Goal: Consume media (video, audio)

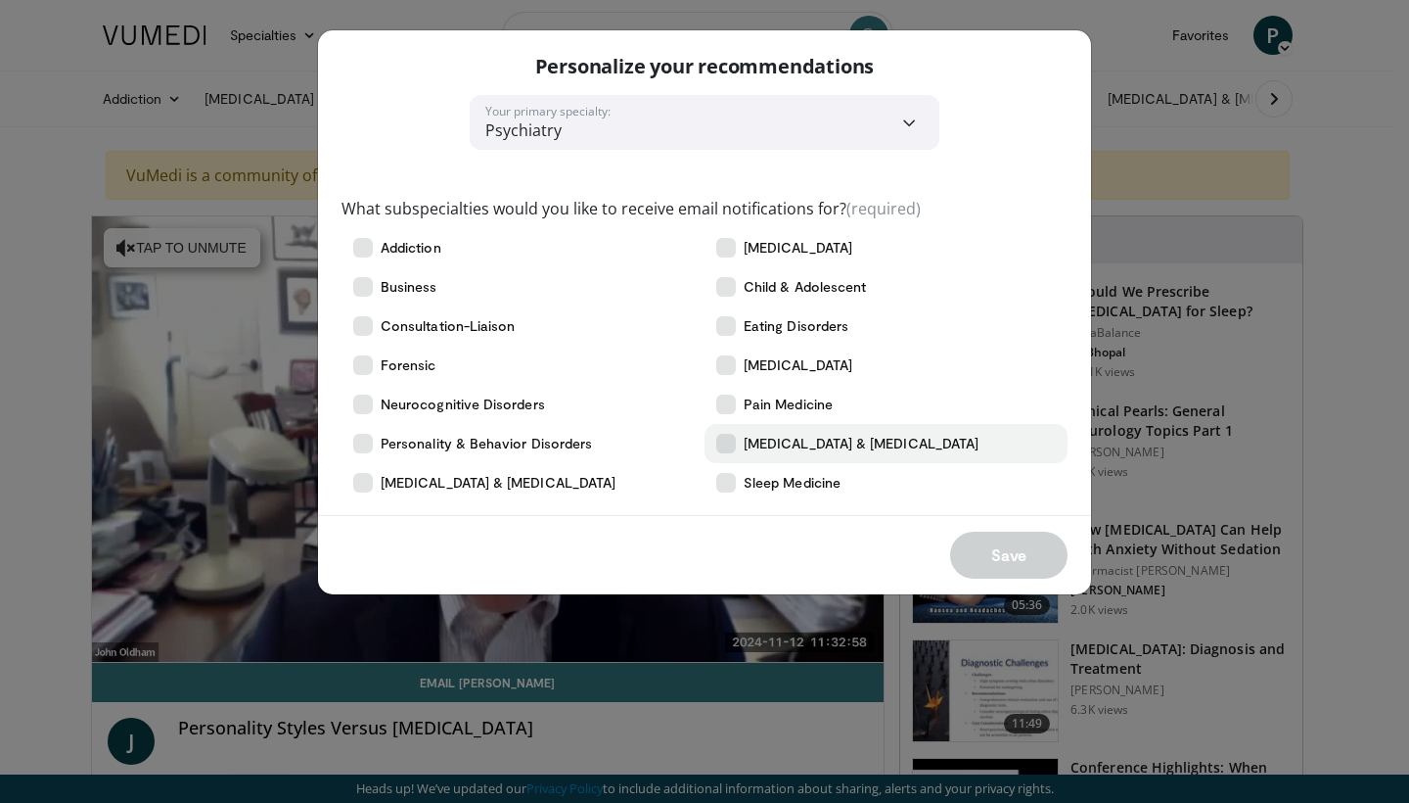
click at [737, 438] on label "[MEDICAL_DATA] & [MEDICAL_DATA]" at bounding box center [886, 443] width 363 height 39
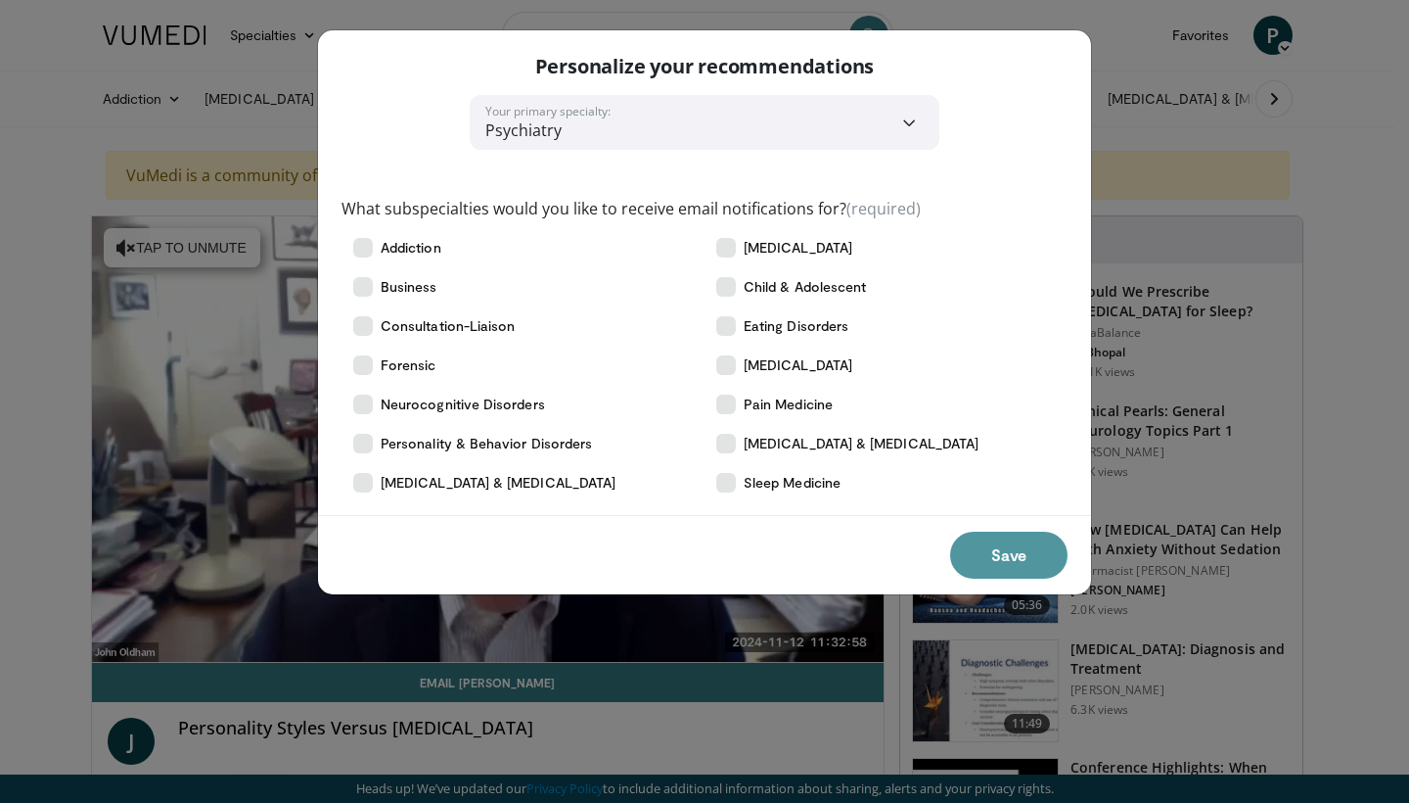
click at [982, 537] on button "Save" at bounding box center [1008, 554] width 117 height 47
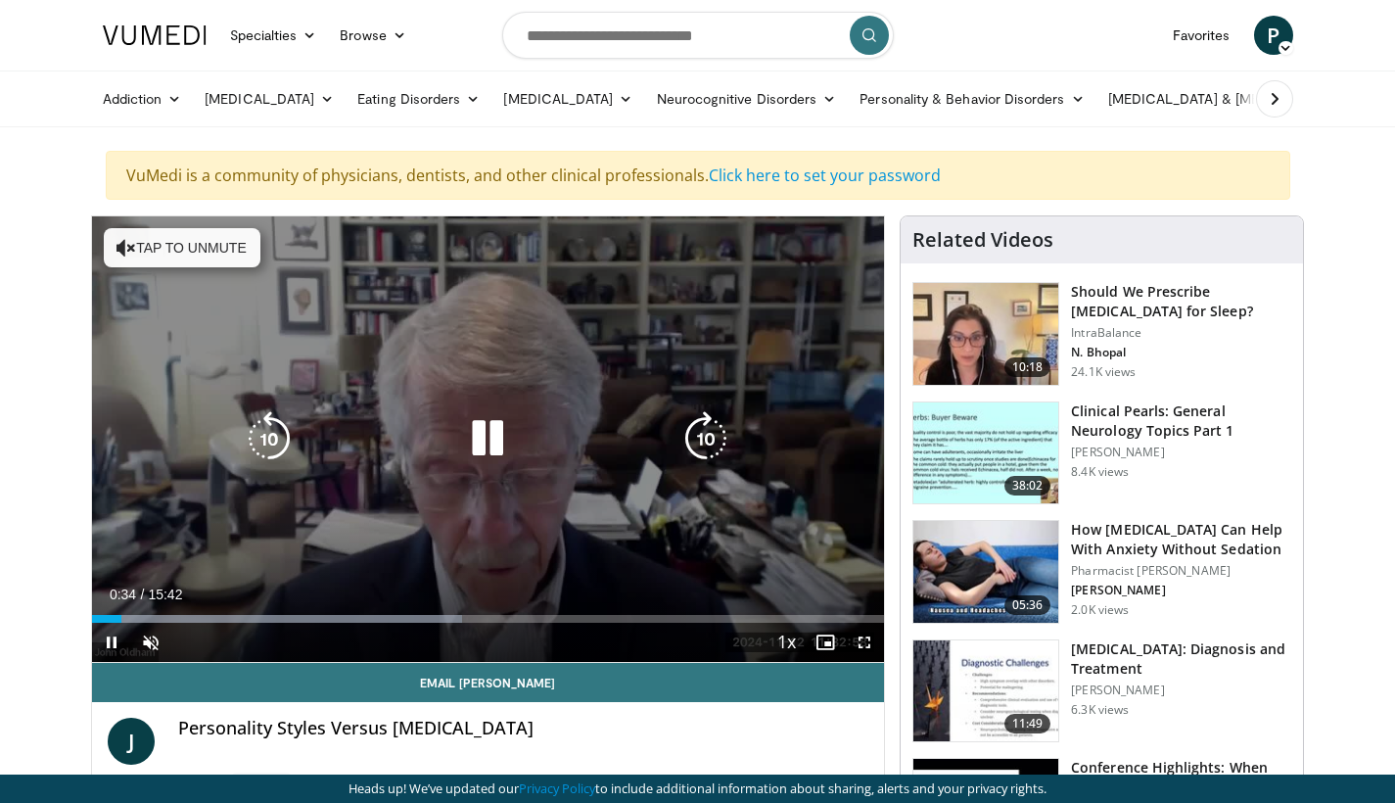
click at [238, 257] on button "Tap to unmute" at bounding box center [182, 247] width 157 height 39
click at [484, 436] on icon "Video Player" at bounding box center [487, 438] width 55 height 55
click at [483, 442] on icon "Video Player" at bounding box center [487, 438] width 55 height 55
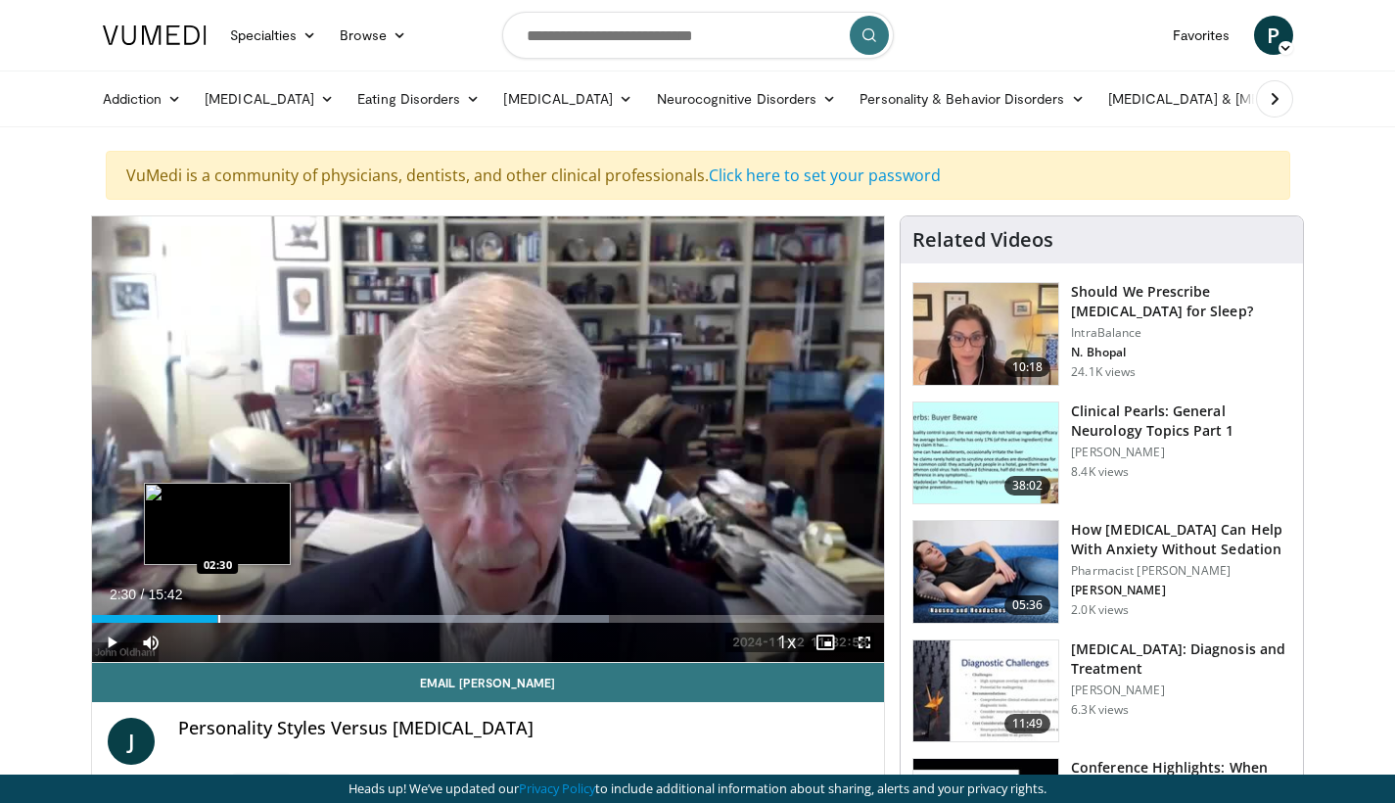
click at [218, 621] on div "Progress Bar" at bounding box center [219, 619] width 2 height 8
click at [117, 633] on span "Video Player" at bounding box center [111, 641] width 39 height 39
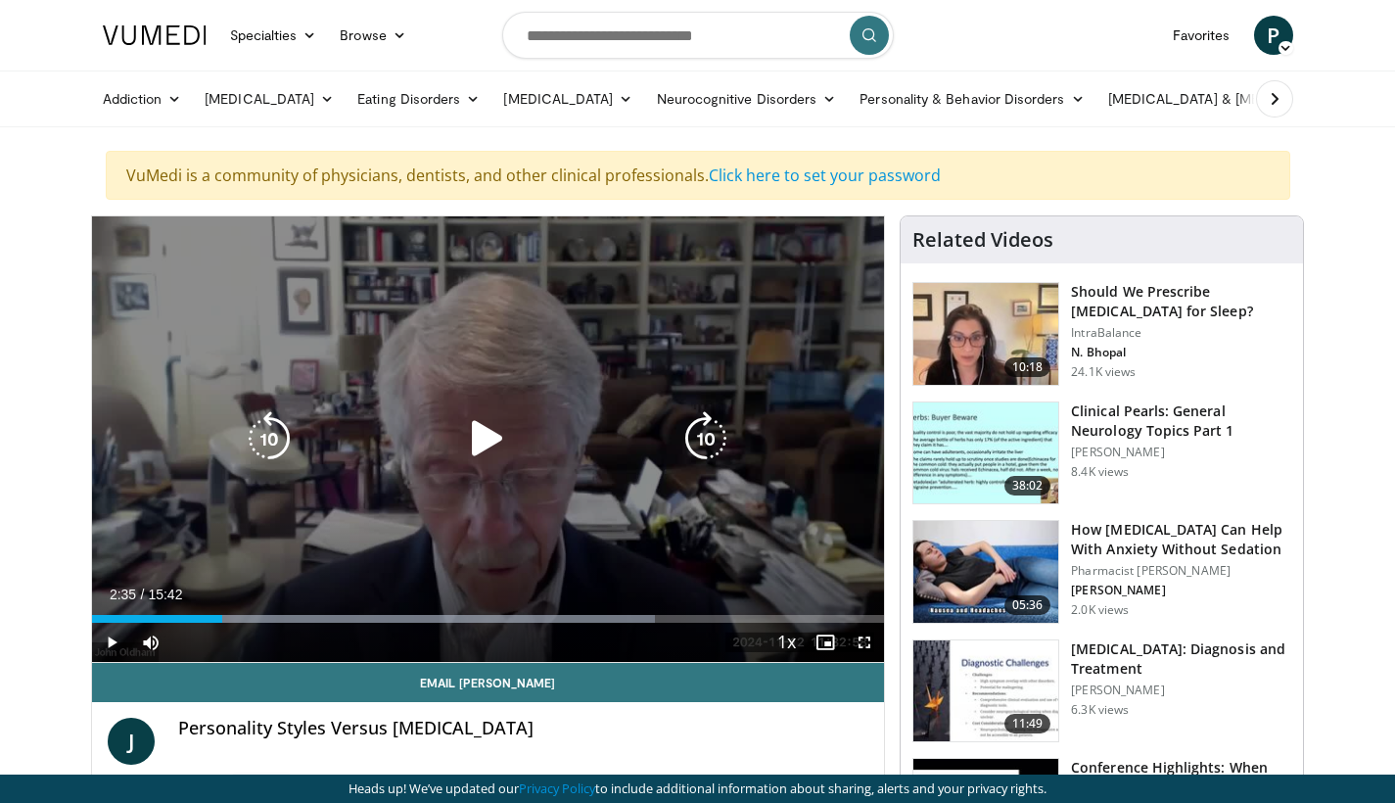
click at [480, 451] on icon "Video Player" at bounding box center [487, 438] width 55 height 55
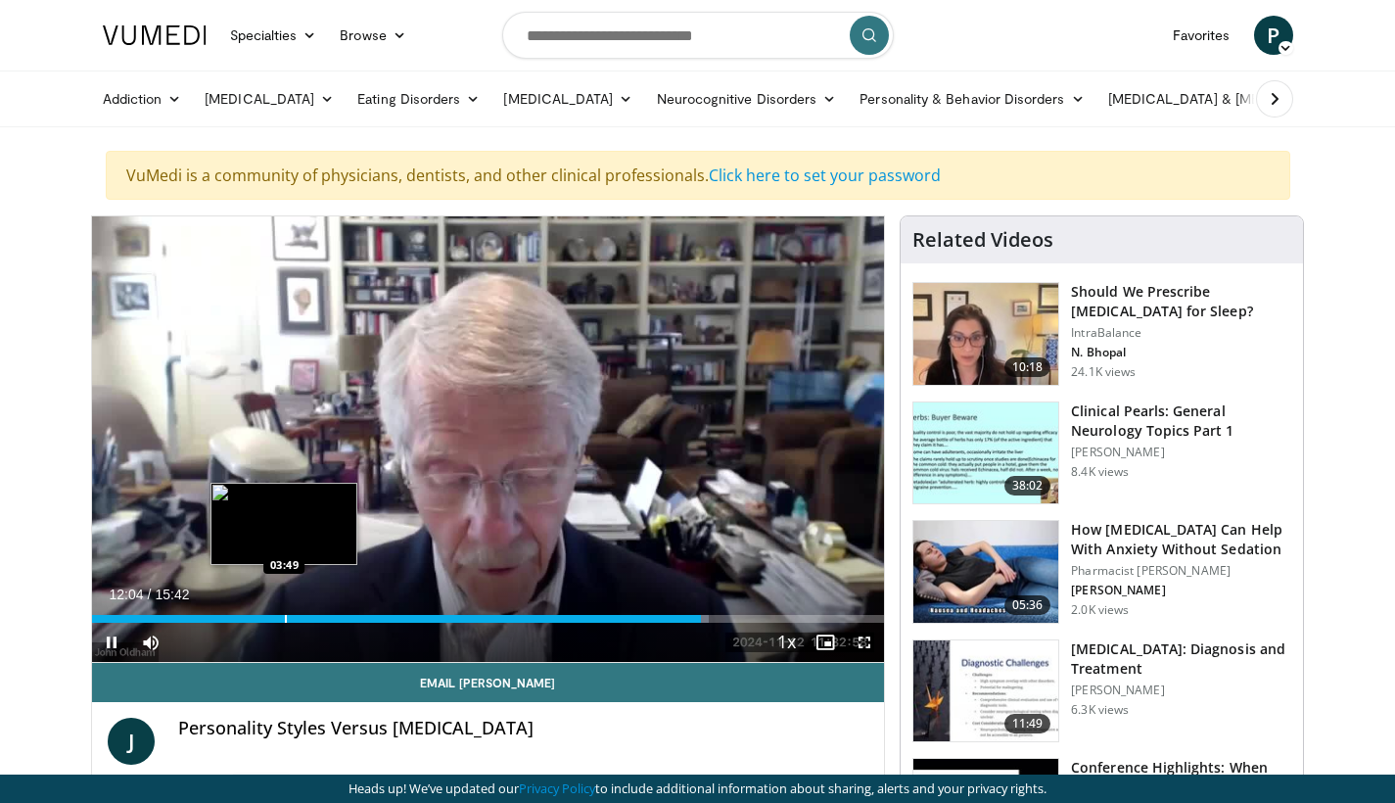
click at [285, 616] on div "Progress Bar" at bounding box center [286, 619] width 2 height 8
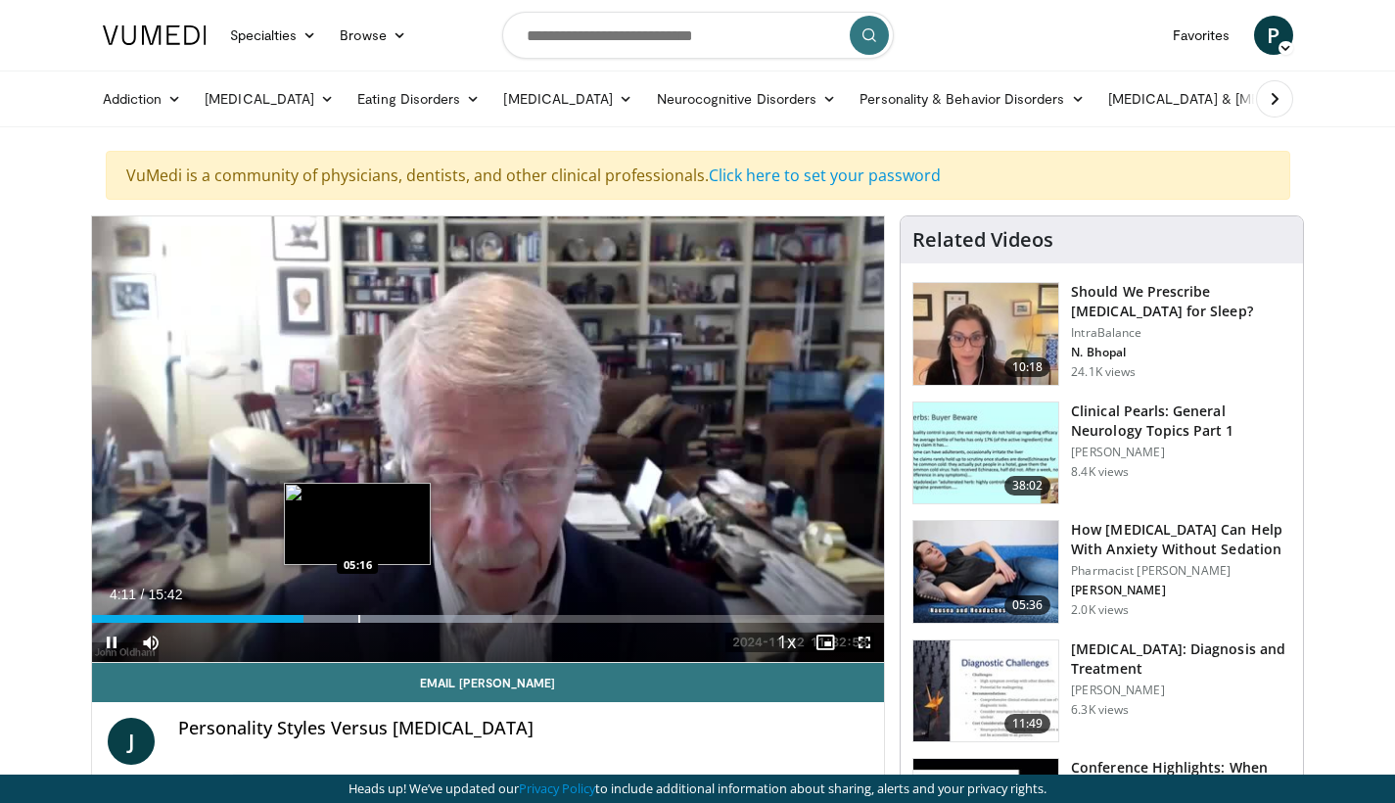
click at [358, 620] on div "Progress Bar" at bounding box center [359, 619] width 2 height 8
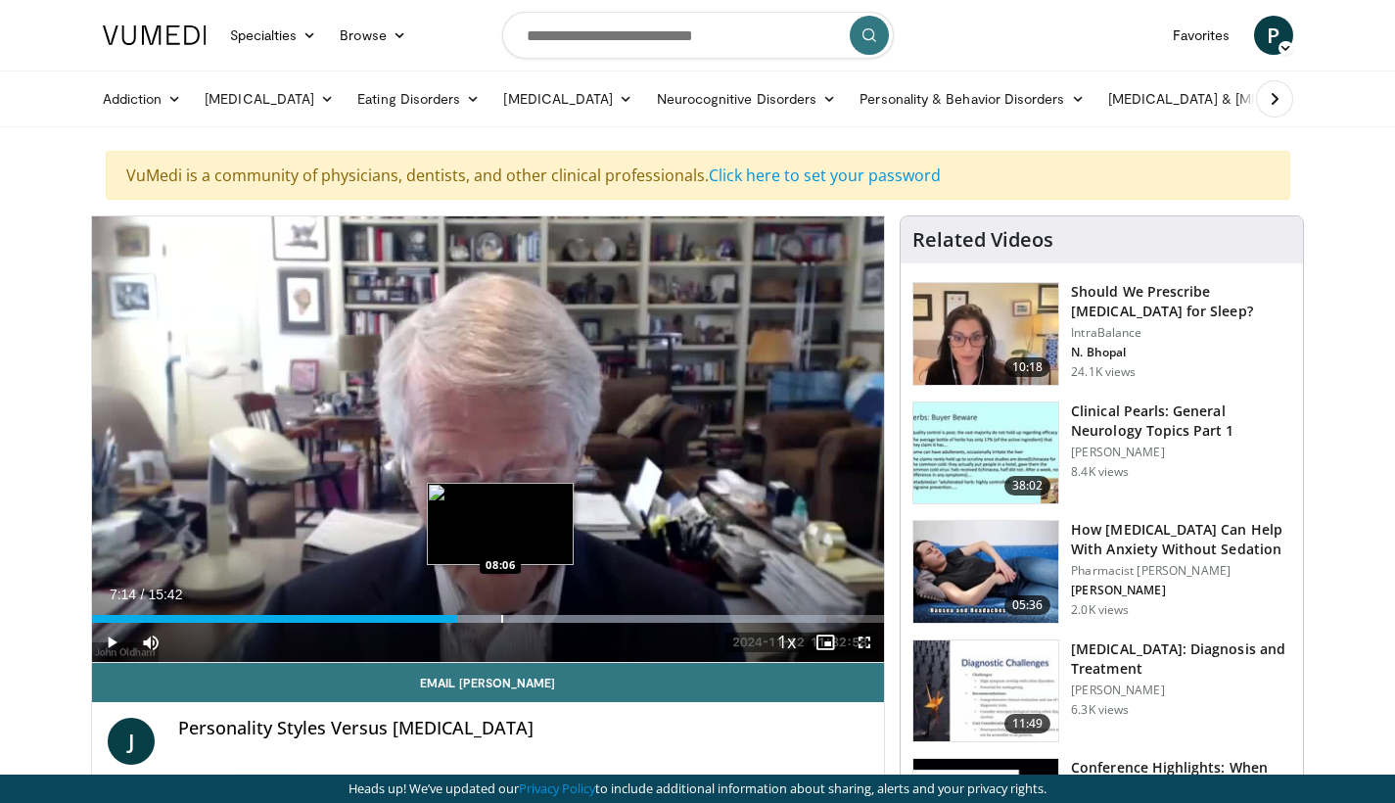
click at [501, 615] on div "Progress Bar" at bounding box center [502, 619] width 2 height 8
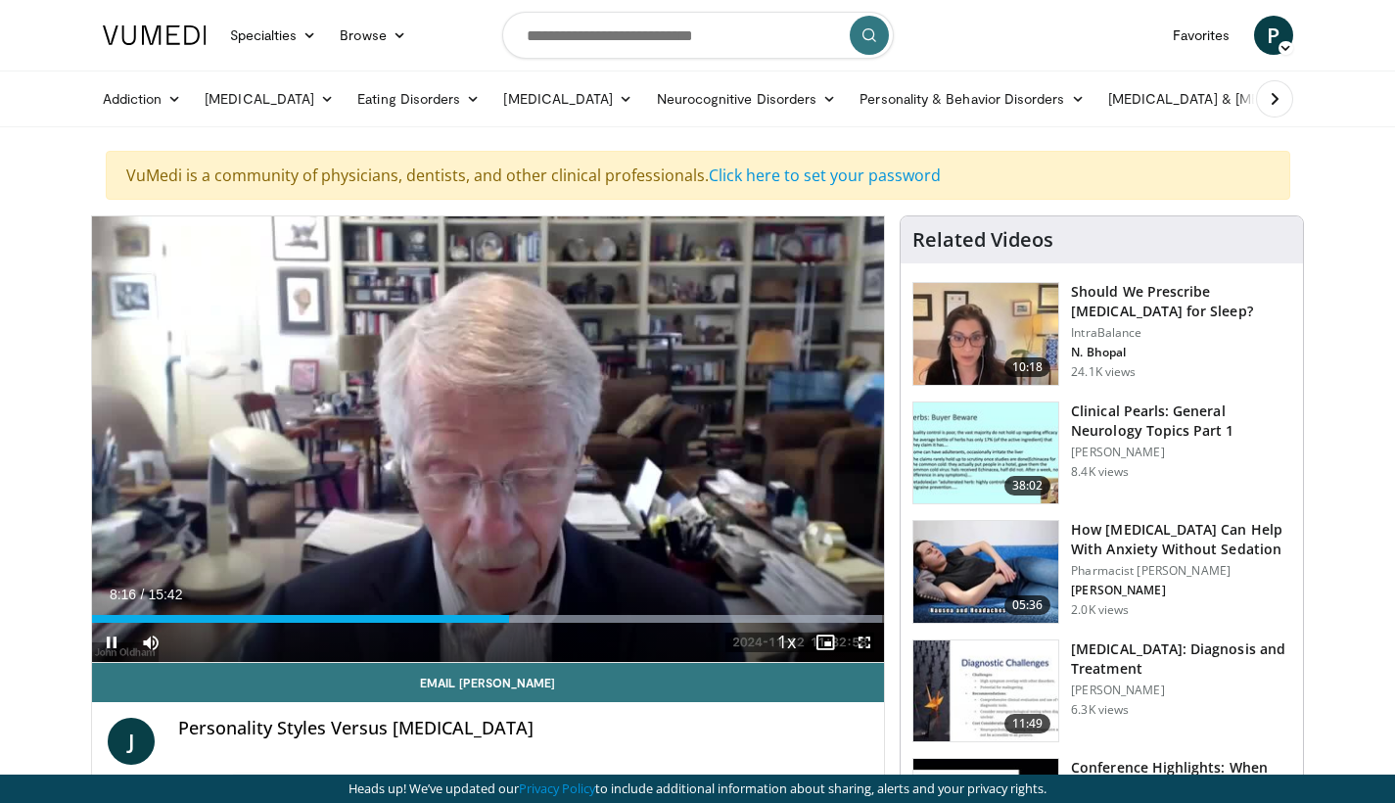
click at [861, 638] on span "Video Player" at bounding box center [864, 641] width 39 height 39
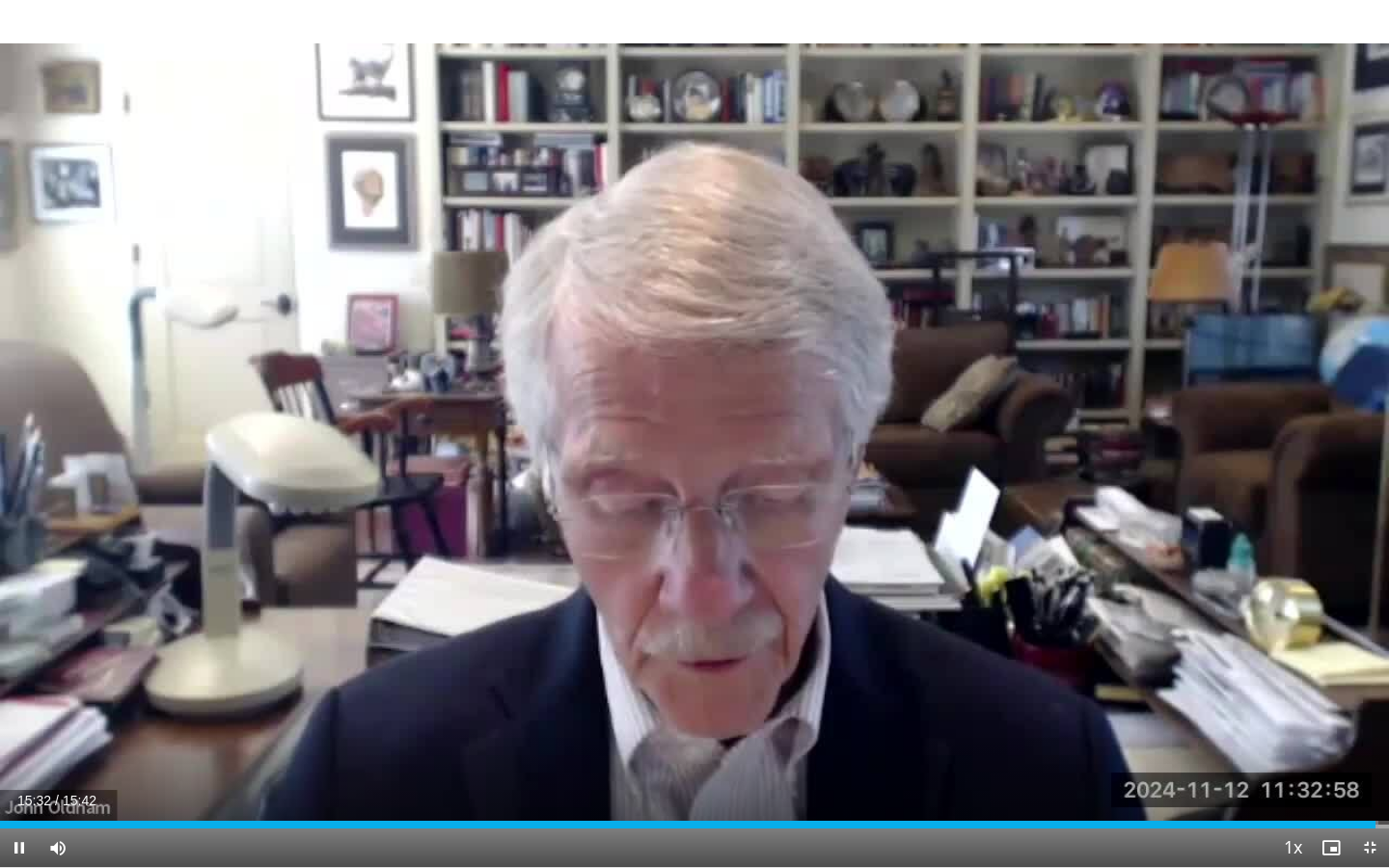
click at [849, 705] on div "10 seconds Tap to unmute" at bounding box center [694, 434] width 1389 height 867
